Goal: Task Accomplishment & Management: Manage account settings

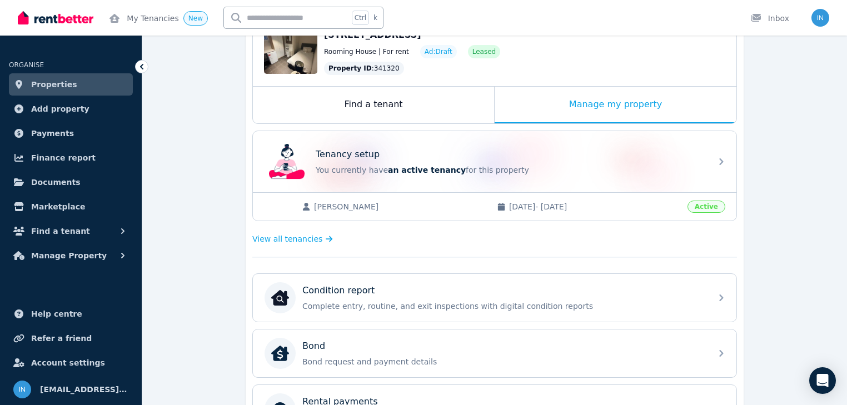
click at [53, 83] on span "Properties" at bounding box center [54, 84] width 46 height 13
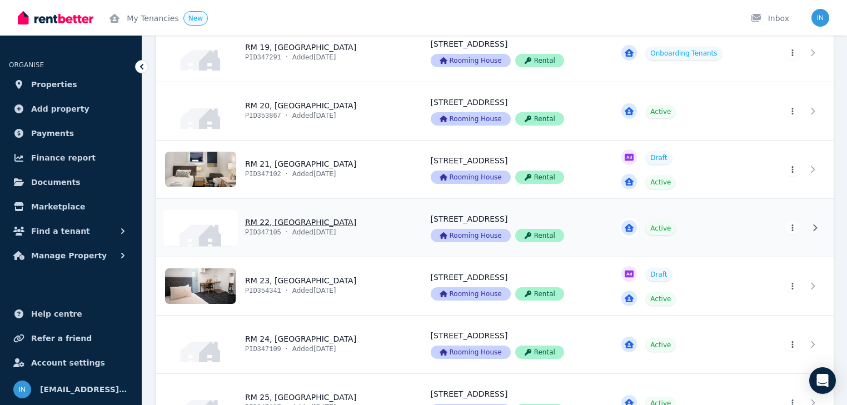
scroll to position [1290, 0]
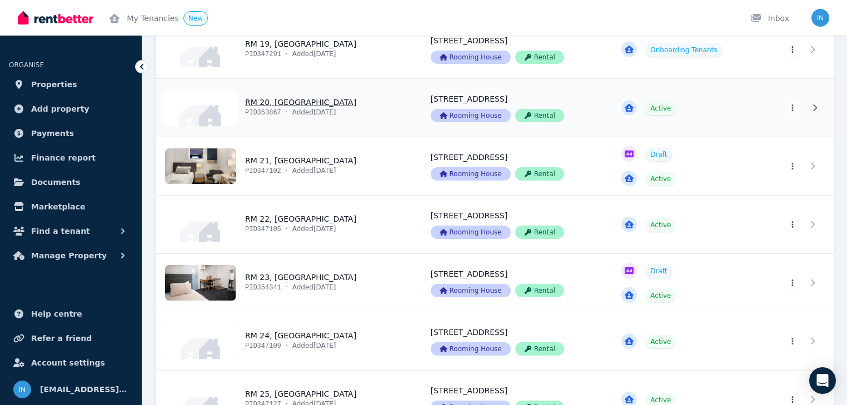
click at [287, 102] on link "View property details" at bounding box center [286, 108] width 261 height 58
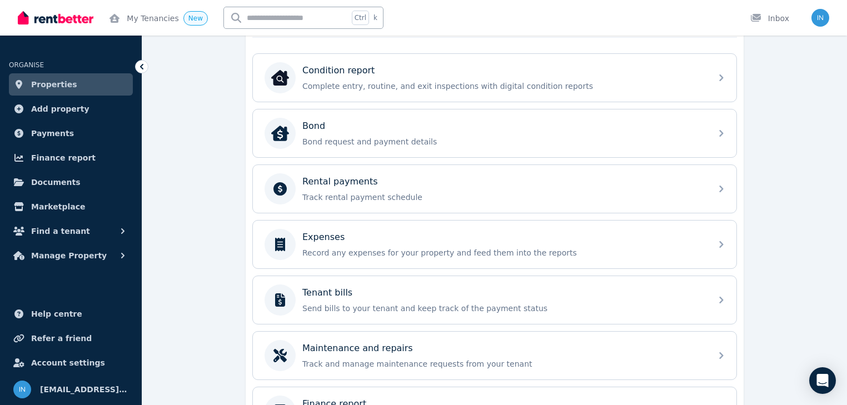
scroll to position [356, 0]
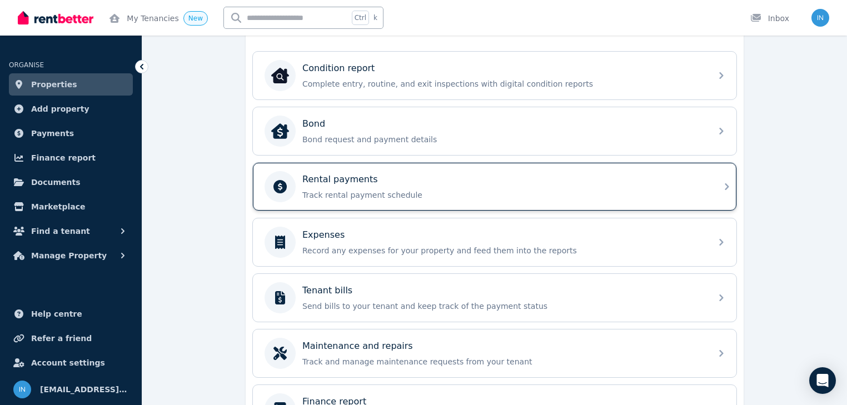
click at [347, 182] on p "Rental payments" at bounding box center [340, 179] width 76 height 13
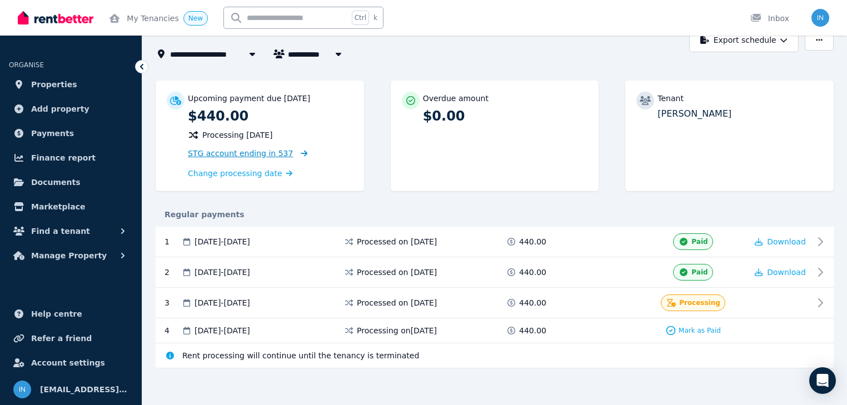
scroll to position [66, 0]
click at [61, 80] on span "Properties" at bounding box center [54, 84] width 46 height 13
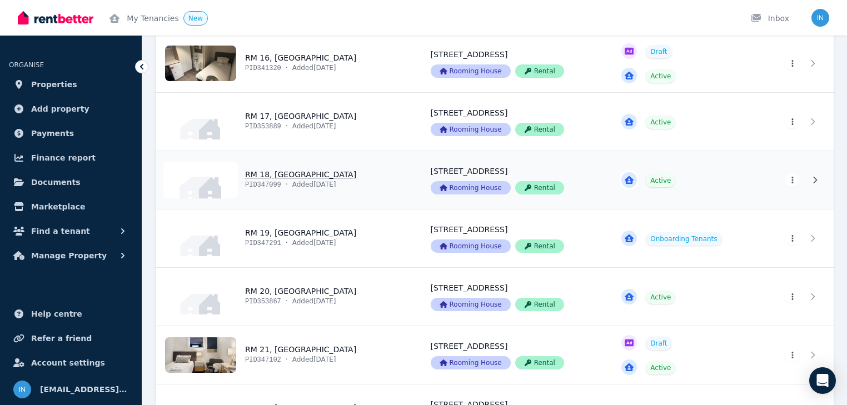
scroll to position [1157, 0]
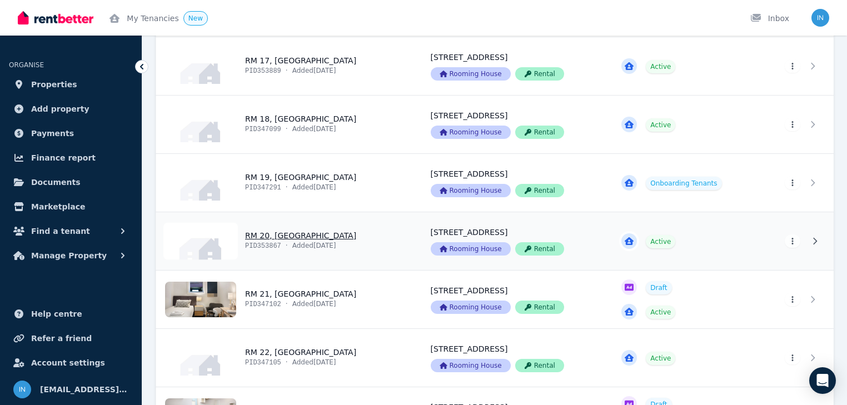
click at [271, 235] on link "View property details" at bounding box center [286, 241] width 261 height 58
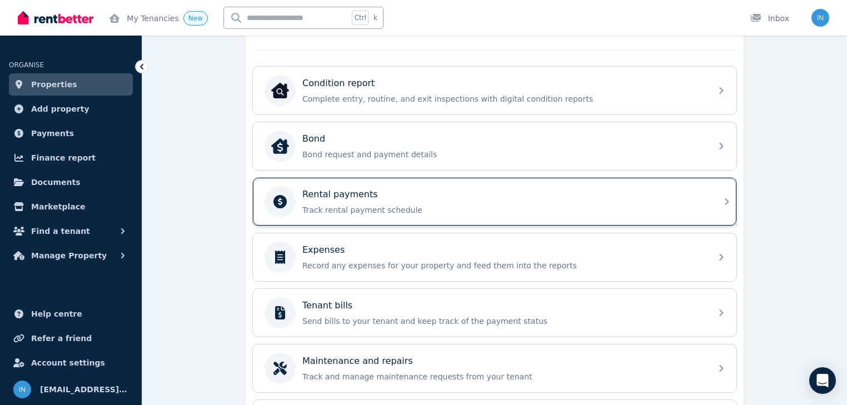
scroll to position [356, 0]
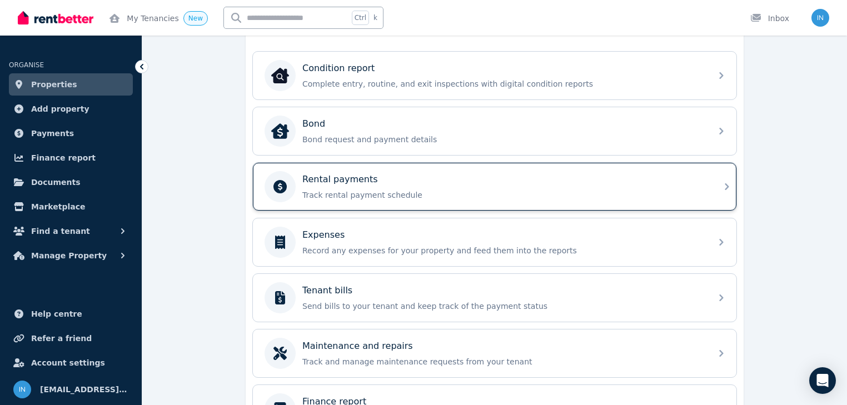
click at [353, 181] on p "Rental payments" at bounding box center [340, 179] width 76 height 13
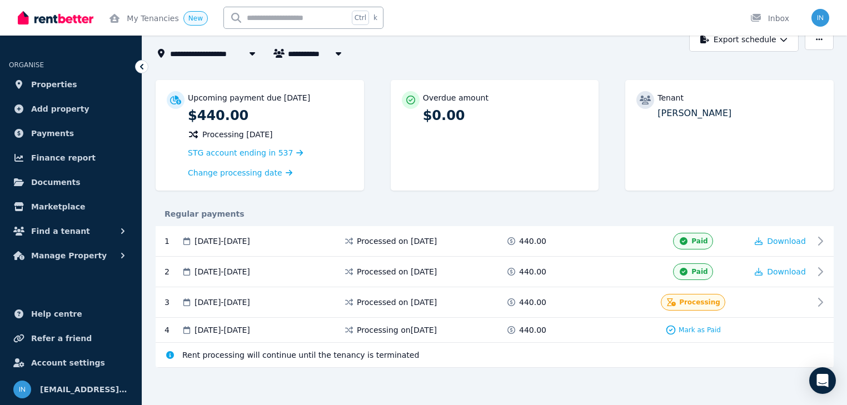
scroll to position [66, 0]
